Goal: Download file/media

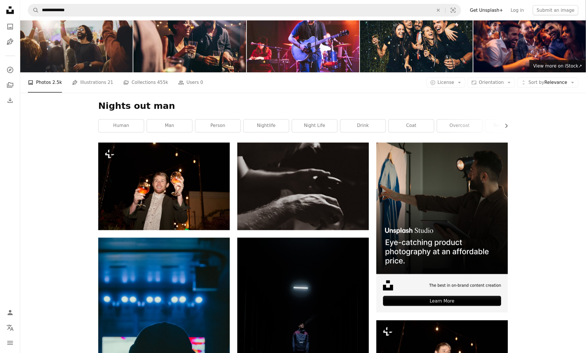
scroll to position [19, 0]
